Goal: Task Accomplishment & Management: Manage account settings

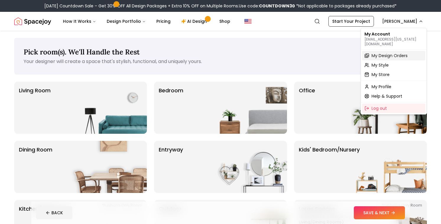
click at [392, 53] on span "My Design Orders" at bounding box center [390, 56] width 36 height 6
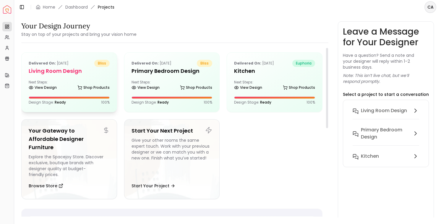
click at [83, 80] on div "Delivered on: [DATE] bliss Living Room design Next Steps: View Design Shop Prod…" at bounding box center [69, 82] width 95 height 59
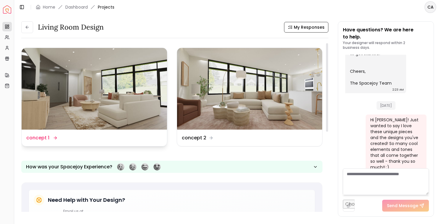
click at [98, 103] on img at bounding box center [94, 89] width 145 height 82
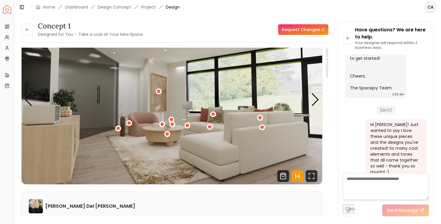
scroll to position [102, 0]
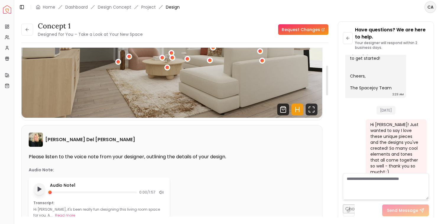
click at [37, 194] on button "Play audio note" at bounding box center [39, 189] width 12 height 12
click at [39, 189] on rect "Pause audio note" at bounding box center [38, 189] width 1 height 4
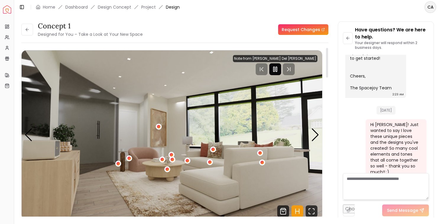
click at [281, 68] on div at bounding box center [275, 69] width 12 height 12
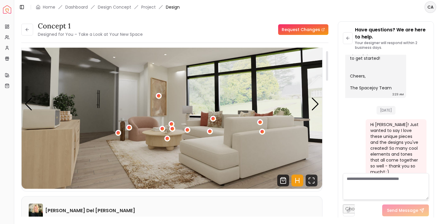
scroll to position [18, 0]
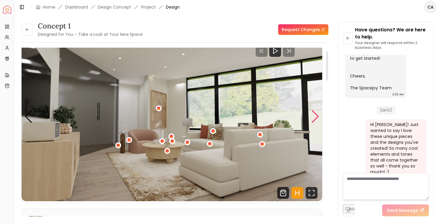
click at [315, 116] on div "Next slide" at bounding box center [315, 116] width 8 height 13
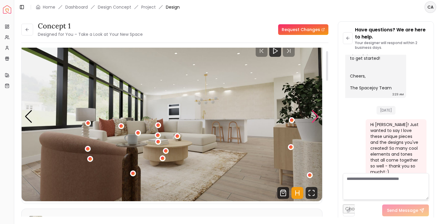
click at [315, 116] on div "Next slide" at bounding box center [315, 116] width 8 height 13
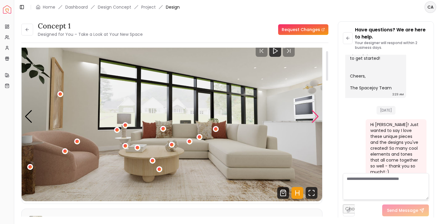
click at [315, 116] on div "Next slide" at bounding box center [315, 116] width 8 height 13
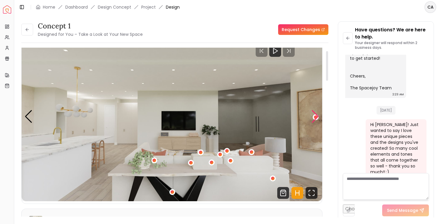
click at [315, 116] on div "Next slide" at bounding box center [315, 116] width 8 height 13
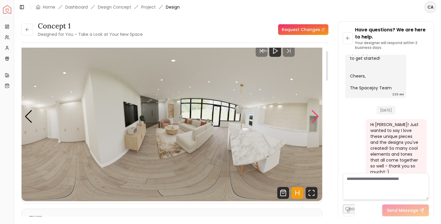
click at [315, 116] on div "Next slide" at bounding box center [315, 116] width 8 height 13
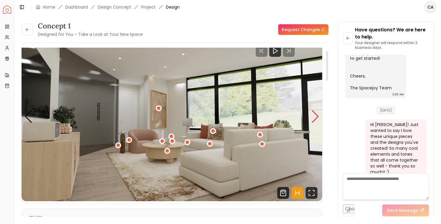
click at [315, 116] on div "Next slide" at bounding box center [315, 116] width 8 height 13
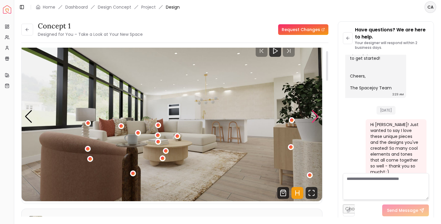
click at [315, 116] on div "Next slide" at bounding box center [315, 116] width 8 height 13
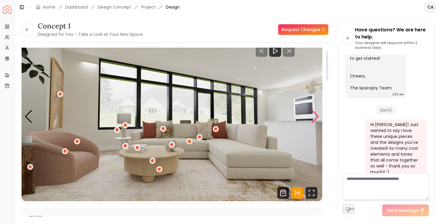
click at [315, 116] on div "Next slide" at bounding box center [315, 116] width 8 height 13
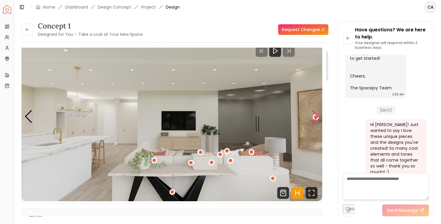
click at [315, 116] on div "Next slide" at bounding box center [315, 116] width 8 height 13
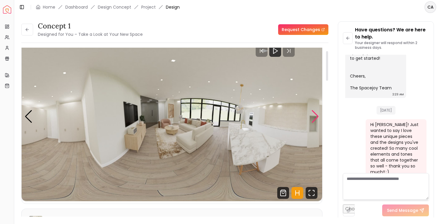
click at [315, 116] on div "Next slide" at bounding box center [315, 116] width 8 height 13
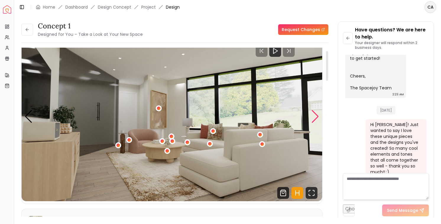
click at [315, 116] on div "Next slide" at bounding box center [315, 116] width 8 height 13
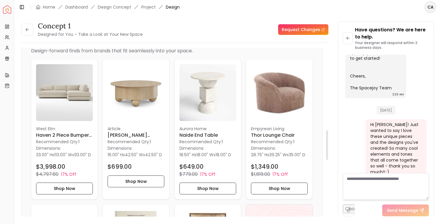
scroll to position [579, 0]
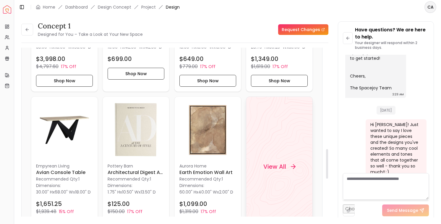
click at [271, 164] on div "View All" at bounding box center [279, 166] width 67 height 140
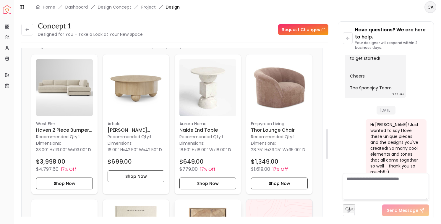
scroll to position [450, 0]
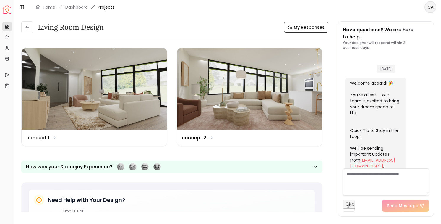
scroll to position [307, 0]
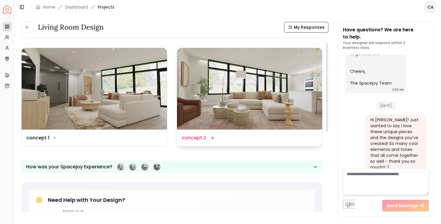
click at [237, 84] on img at bounding box center [249, 89] width 145 height 82
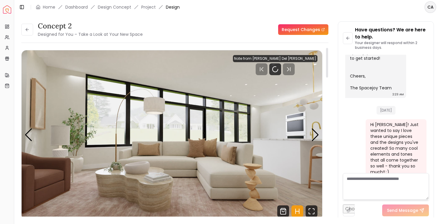
scroll to position [18, 0]
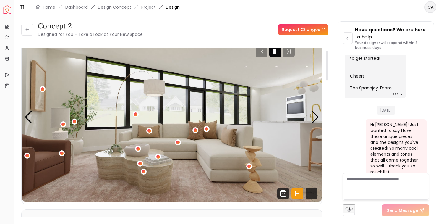
click at [279, 51] on icon "Pause" at bounding box center [275, 51] width 7 height 7
click at [315, 117] on div "Next slide" at bounding box center [315, 117] width 8 height 13
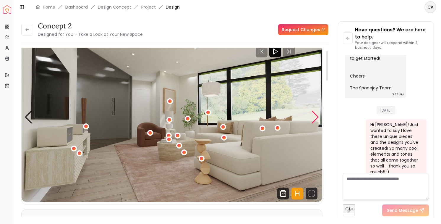
click at [315, 117] on div "Next slide" at bounding box center [315, 117] width 8 height 13
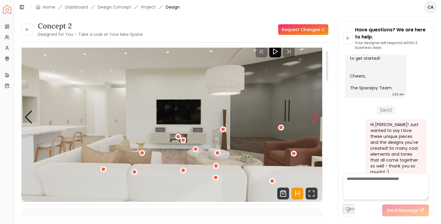
click at [315, 117] on div "Next slide" at bounding box center [315, 117] width 8 height 13
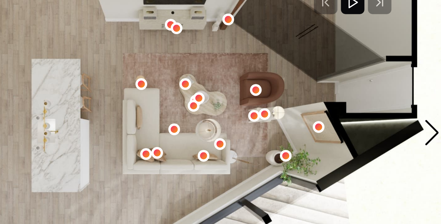
scroll to position [5, 0]
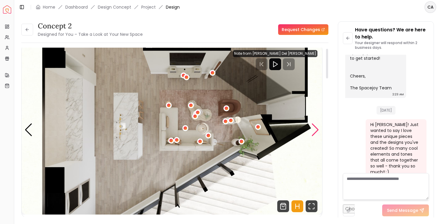
click at [317, 131] on div "Next slide" at bounding box center [315, 129] width 8 height 13
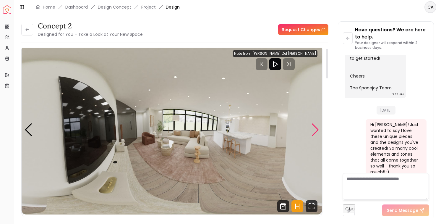
click at [317, 131] on div "Next slide" at bounding box center [315, 129] width 8 height 13
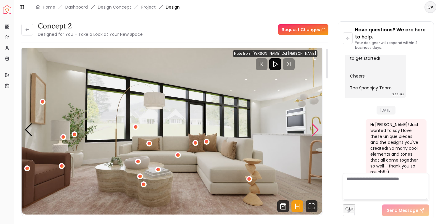
click at [316, 131] on div "Next slide" at bounding box center [315, 129] width 8 height 13
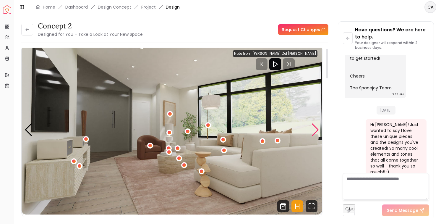
click at [316, 131] on div "Next slide" at bounding box center [315, 129] width 8 height 13
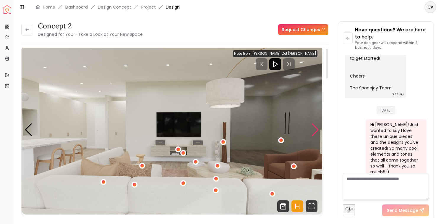
click at [316, 131] on div "Next slide" at bounding box center [315, 129] width 8 height 13
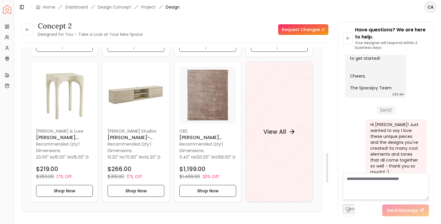
scroll to position [619, 0]
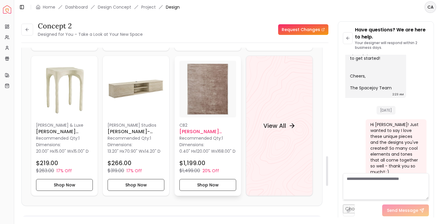
click at [221, 141] on p "Recommended Qty: 1" at bounding box center [207, 138] width 57 height 6
click at [215, 94] on img at bounding box center [207, 89] width 57 height 57
click at [26, 29] on div "Projects Projects" at bounding box center [25, 27] width 24 height 10
click at [28, 31] on div "Projects Projects" at bounding box center [25, 27] width 24 height 10
click at [28, 33] on button at bounding box center [27, 30] width 12 height 12
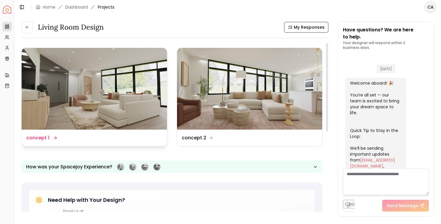
scroll to position [307, 0]
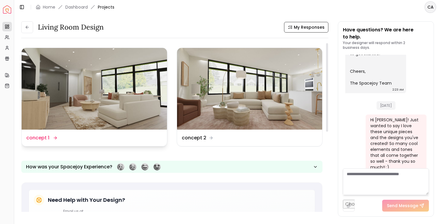
click at [78, 104] on img at bounding box center [94, 89] width 145 height 82
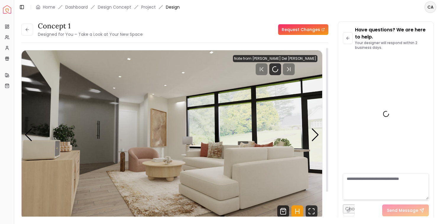
scroll to position [303, 0]
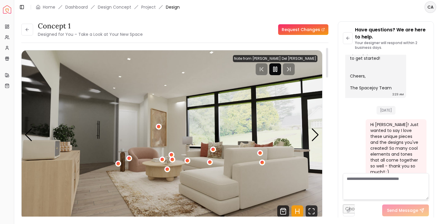
click at [275, 71] on rect "Pause" at bounding box center [273, 69] width 1 height 5
click at [314, 135] on div "Next slide" at bounding box center [315, 134] width 8 height 13
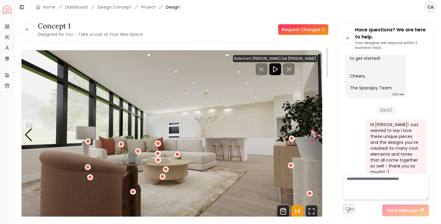
click at [314, 135] on div "Next slide" at bounding box center [315, 134] width 8 height 13
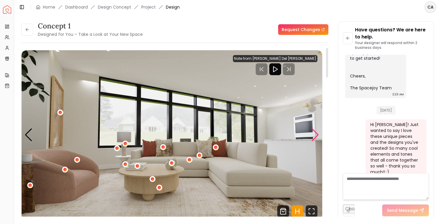
click at [314, 135] on div "Next slide" at bounding box center [315, 134] width 8 height 13
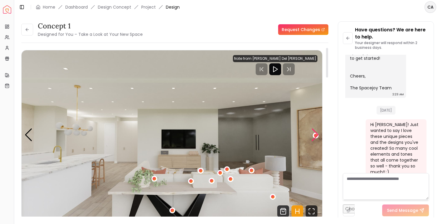
click at [314, 135] on div "Next slide" at bounding box center [315, 134] width 8 height 13
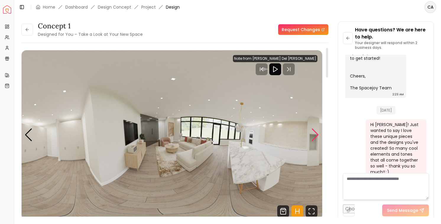
click at [314, 135] on div "Next slide" at bounding box center [315, 134] width 8 height 13
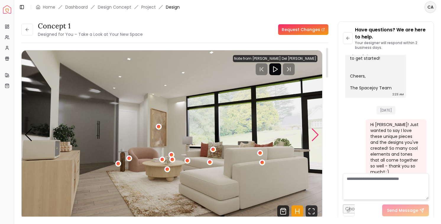
click at [314, 135] on div "Next slide" at bounding box center [315, 134] width 8 height 13
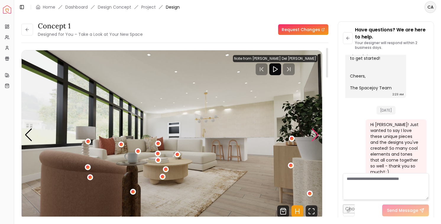
click at [314, 135] on div "Next slide" at bounding box center [315, 134] width 8 height 13
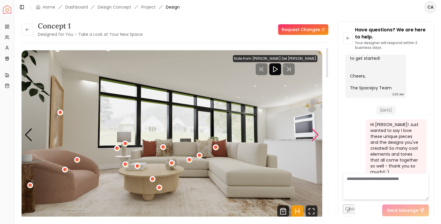
click at [314, 135] on div "Next slide" at bounding box center [315, 134] width 8 height 13
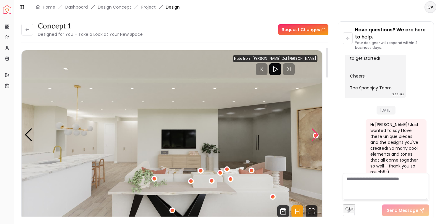
click at [314, 135] on div "Next slide" at bounding box center [315, 134] width 8 height 13
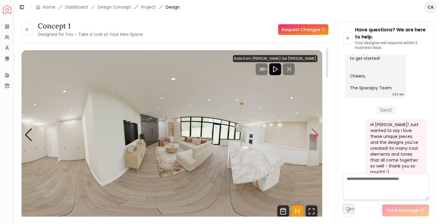
click at [314, 135] on div "Next slide" at bounding box center [315, 134] width 8 height 13
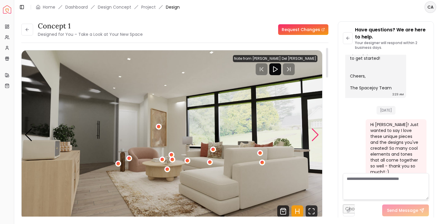
click at [314, 135] on div "Next slide" at bounding box center [315, 134] width 8 height 13
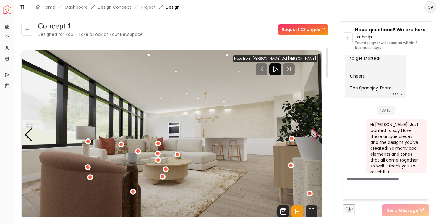
click at [314, 135] on div "Next slide" at bounding box center [315, 134] width 8 height 13
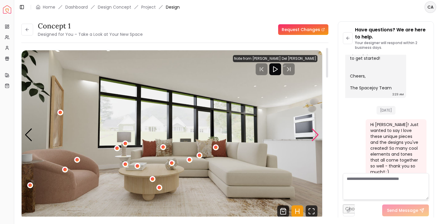
click at [314, 135] on div "Next slide" at bounding box center [315, 134] width 8 height 13
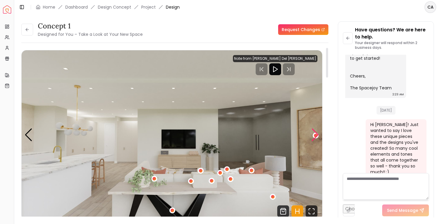
click at [314, 135] on div "Next slide" at bounding box center [315, 134] width 8 height 13
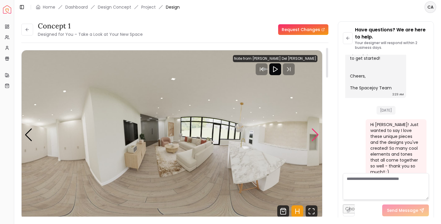
click at [314, 135] on div "Next slide" at bounding box center [315, 134] width 8 height 13
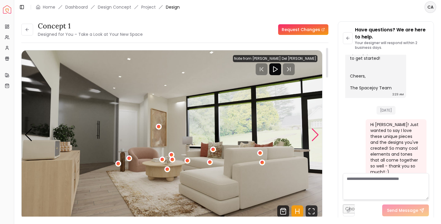
click at [314, 135] on div "Next slide" at bounding box center [315, 134] width 8 height 13
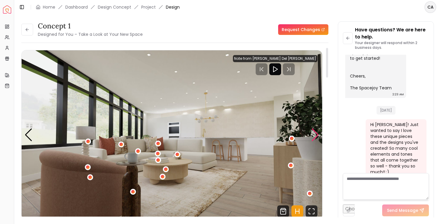
click at [314, 135] on div "Next slide" at bounding box center [315, 134] width 8 height 13
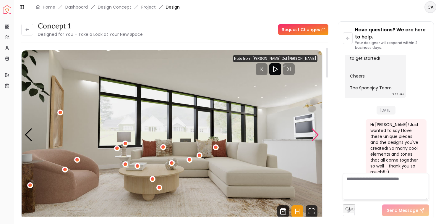
click at [314, 135] on div "Next slide" at bounding box center [315, 134] width 8 height 13
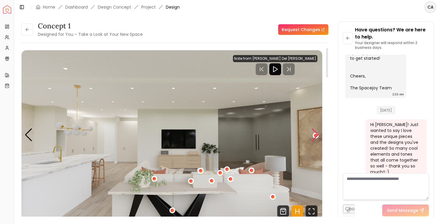
click at [314, 135] on div "Next slide" at bounding box center [315, 134] width 8 height 13
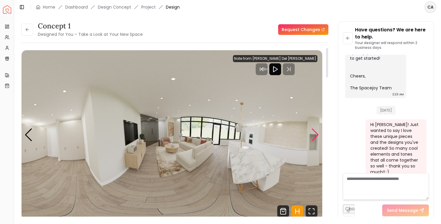
click at [314, 135] on div "Next slide" at bounding box center [315, 134] width 8 height 13
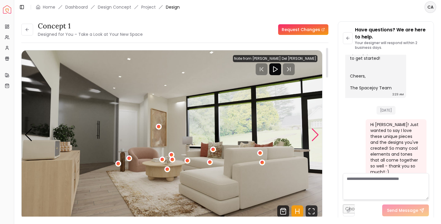
click at [314, 135] on div "Next slide" at bounding box center [315, 134] width 8 height 13
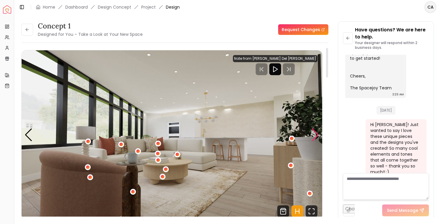
click at [314, 135] on div "Next slide" at bounding box center [315, 134] width 8 height 13
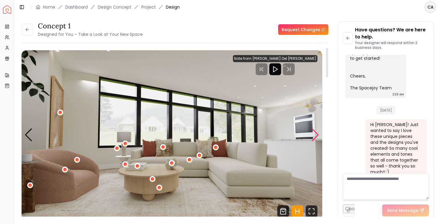
click at [314, 135] on div "Next slide" at bounding box center [315, 134] width 8 height 13
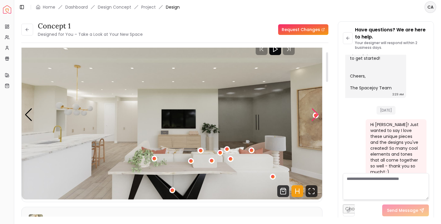
scroll to position [18, 0]
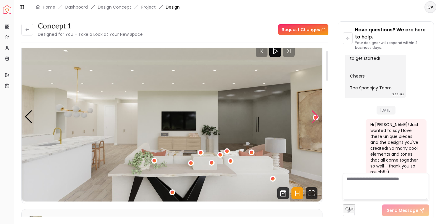
click at [314, 117] on div "Next slide" at bounding box center [315, 116] width 8 height 13
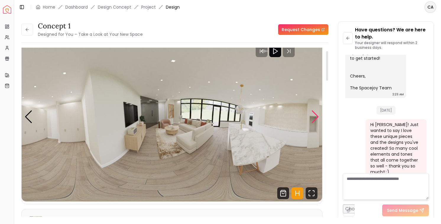
click at [314, 117] on div "Next slide" at bounding box center [315, 116] width 8 height 13
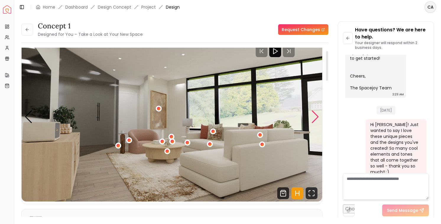
click at [314, 117] on div "Next slide" at bounding box center [315, 116] width 8 height 13
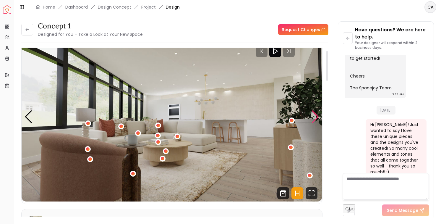
click at [314, 117] on div "Next slide" at bounding box center [315, 116] width 8 height 13
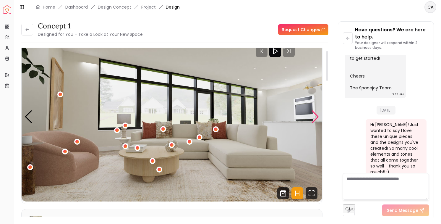
click at [314, 117] on div "Next slide" at bounding box center [315, 116] width 8 height 13
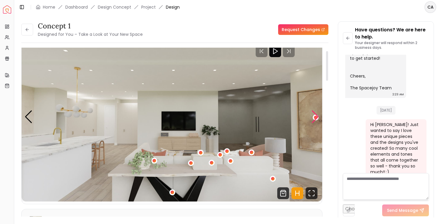
click at [314, 117] on div "Next slide" at bounding box center [315, 116] width 8 height 13
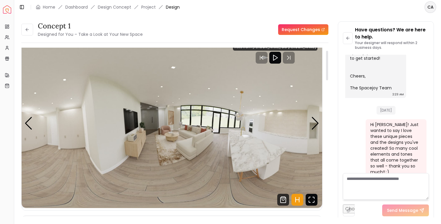
scroll to position [0, 0]
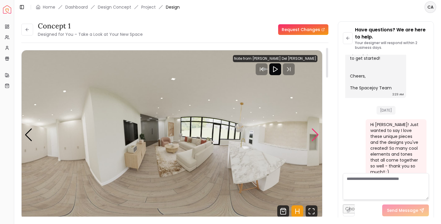
click at [314, 139] on div "Next slide" at bounding box center [315, 134] width 8 height 13
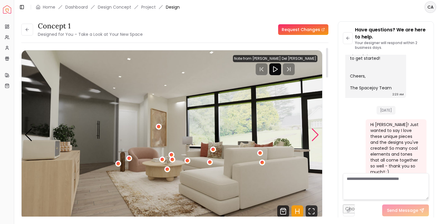
click at [314, 139] on div "Next slide" at bounding box center [315, 134] width 8 height 13
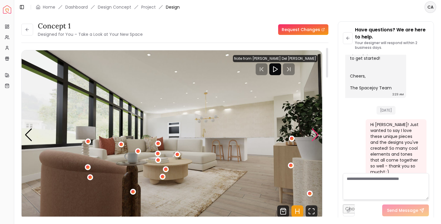
click at [314, 139] on div "Next slide" at bounding box center [315, 134] width 8 height 13
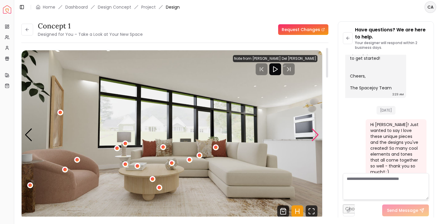
click at [314, 139] on div "Next slide" at bounding box center [315, 134] width 8 height 13
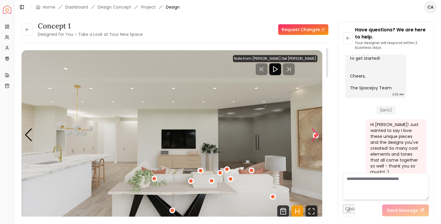
click at [314, 139] on div "Next slide" at bounding box center [315, 134] width 8 height 13
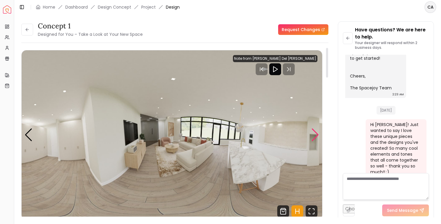
click at [314, 139] on div "Next slide" at bounding box center [315, 134] width 8 height 13
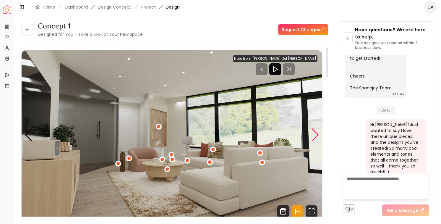
click at [314, 139] on div "Next slide" at bounding box center [315, 134] width 8 height 13
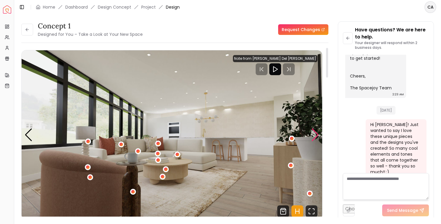
click at [314, 139] on div "Next slide" at bounding box center [315, 134] width 8 height 13
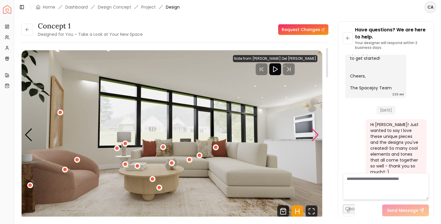
click at [314, 139] on div "Next slide" at bounding box center [315, 134] width 8 height 13
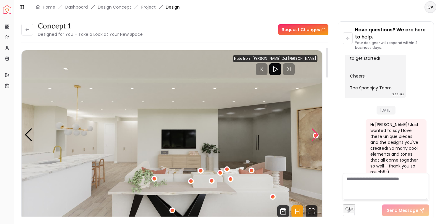
click at [314, 139] on div "Next slide" at bounding box center [315, 134] width 8 height 13
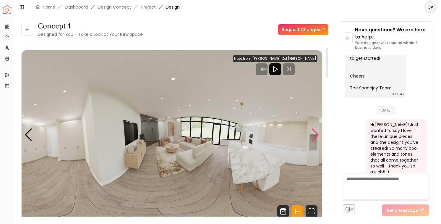
click at [314, 139] on div "Next slide" at bounding box center [315, 134] width 8 height 13
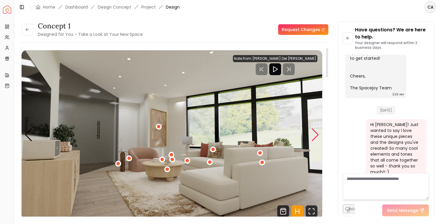
click at [314, 139] on div "Next slide" at bounding box center [315, 134] width 8 height 13
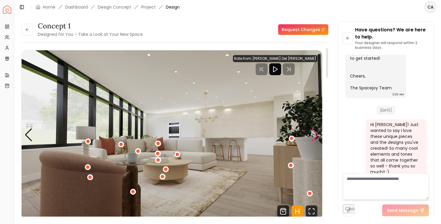
click at [314, 139] on div "Next slide" at bounding box center [315, 134] width 8 height 13
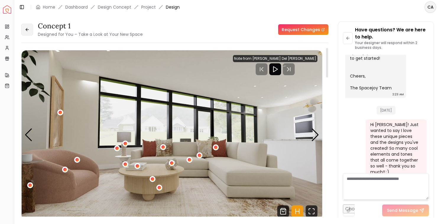
click at [25, 30] on icon at bounding box center [27, 29] width 5 height 5
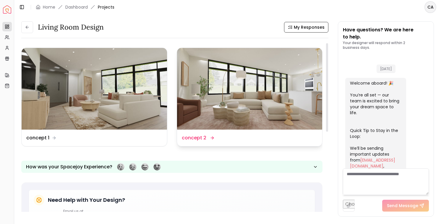
scroll to position [307, 0]
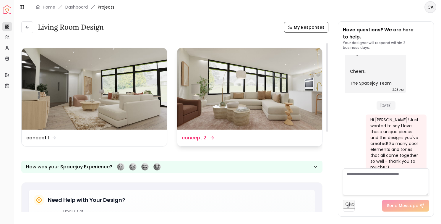
click at [270, 109] on img at bounding box center [249, 89] width 145 height 82
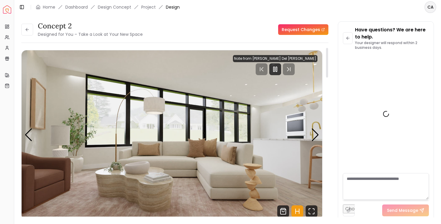
scroll to position [303, 0]
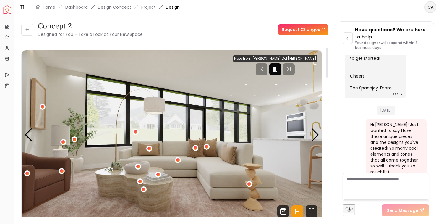
click at [277, 71] on rect "Pause" at bounding box center [276, 69] width 1 height 5
click at [317, 136] on div "Next slide" at bounding box center [315, 134] width 8 height 13
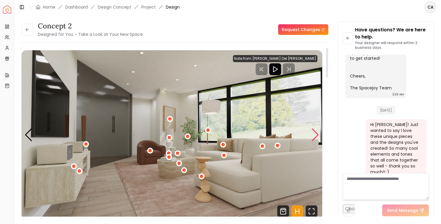
click at [317, 136] on div "Next slide" at bounding box center [315, 134] width 8 height 13
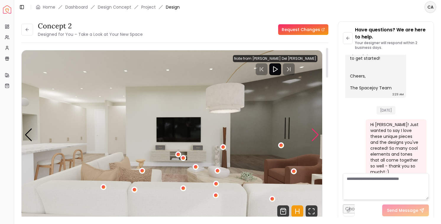
click at [317, 136] on div "Next slide" at bounding box center [315, 134] width 8 height 13
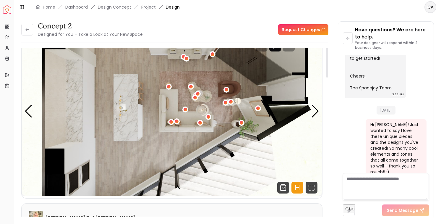
scroll to position [0, 0]
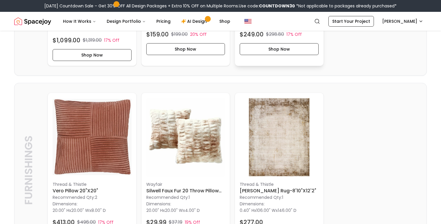
scroll to position [854, 0]
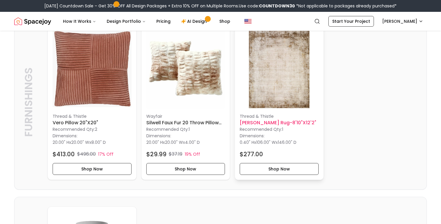
click at [288, 88] on img at bounding box center [279, 69] width 79 height 79
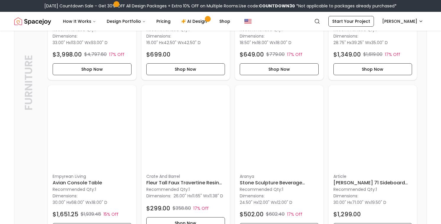
scroll to position [0, 0]
